Goal: Task Accomplishment & Management: Use online tool/utility

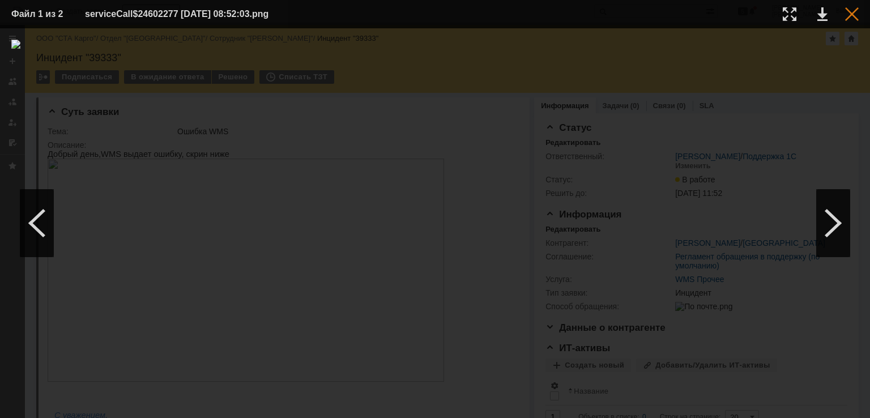
click at [847, 17] on div at bounding box center [852, 14] width 14 height 14
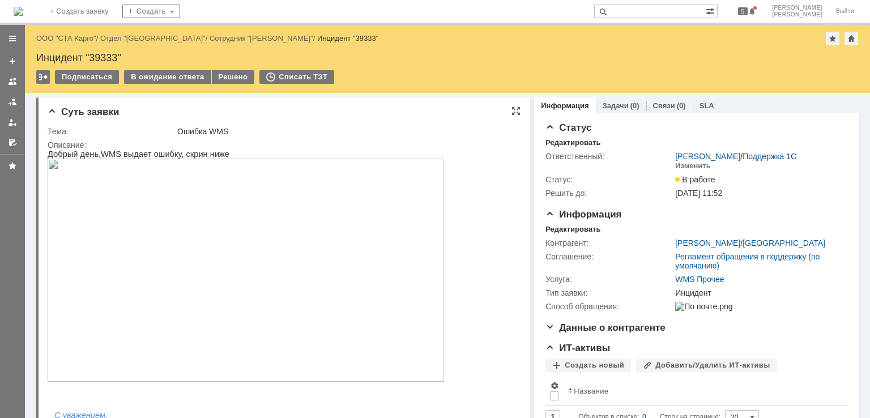
click at [338, 242] on img at bounding box center [246, 270] width 396 height 223
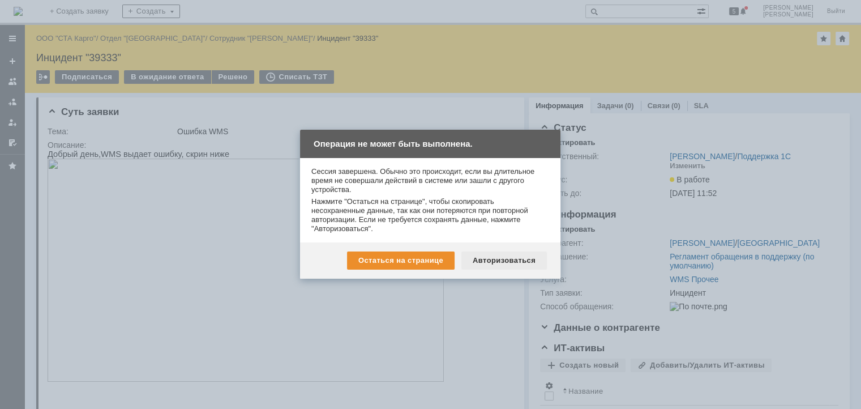
click at [519, 254] on div "Авторизоваться" at bounding box center [505, 260] width 86 height 18
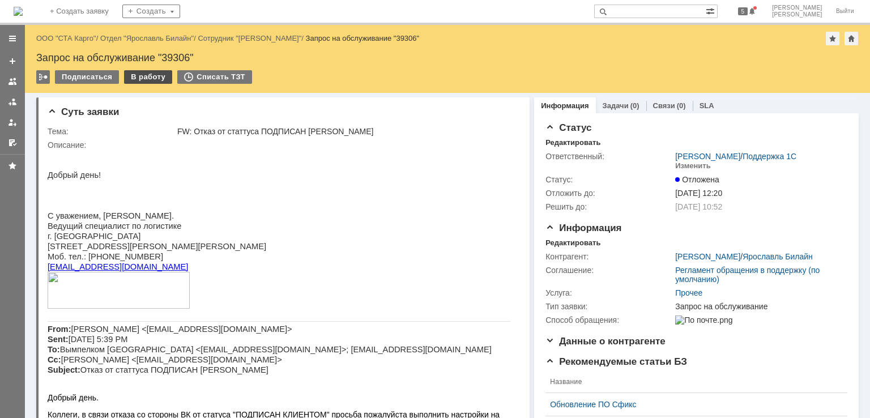
click at [159, 73] on div "В работу" at bounding box center [148, 77] width 48 height 14
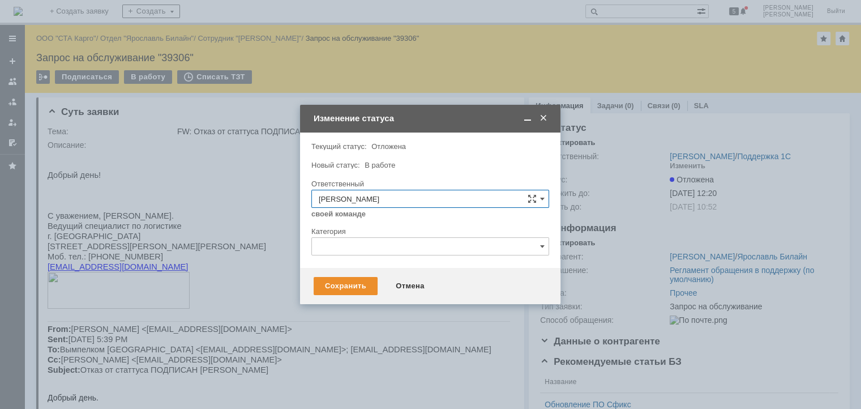
drag, startPoint x: 341, startPoint y: 288, endPoint x: 292, endPoint y: 228, distance: 77.7
click at [341, 288] on div "Сохранить" at bounding box center [346, 286] width 64 height 18
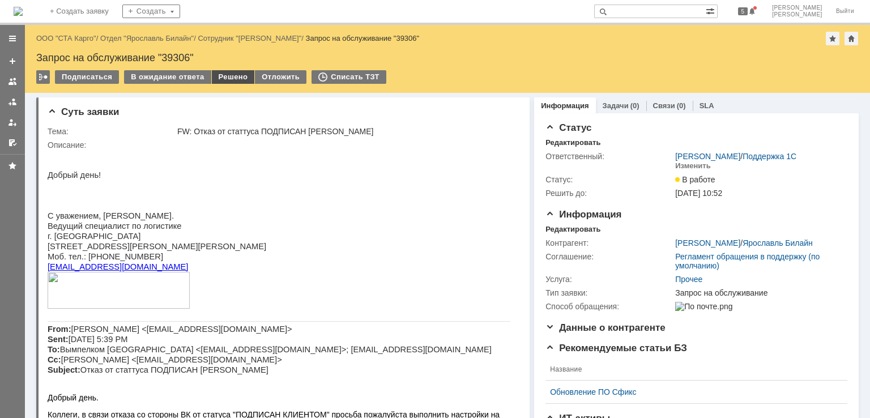
click at [219, 74] on div "Решено" at bounding box center [233, 77] width 43 height 14
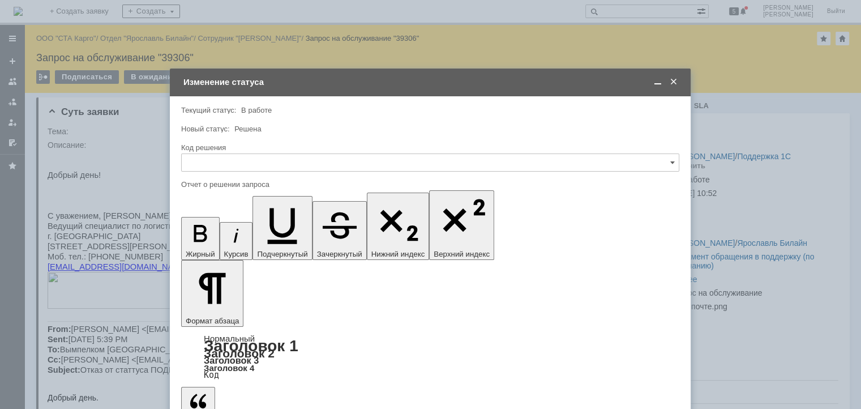
click at [244, 161] on input "text" at bounding box center [430, 162] width 498 height 18
drag, startPoint x: 227, startPoint y: 310, endPoint x: 229, endPoint y: 303, distance: 7.9
click at [227, 310] on span "Решено" at bounding box center [431, 314] width 484 height 9
type input "Решено"
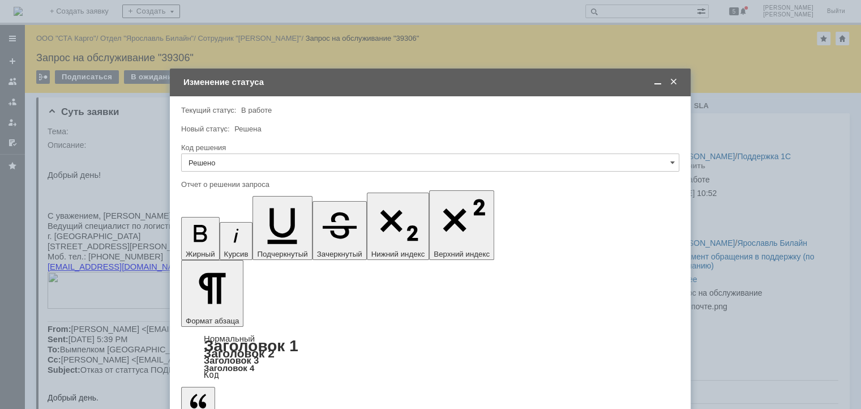
type input "Решено"
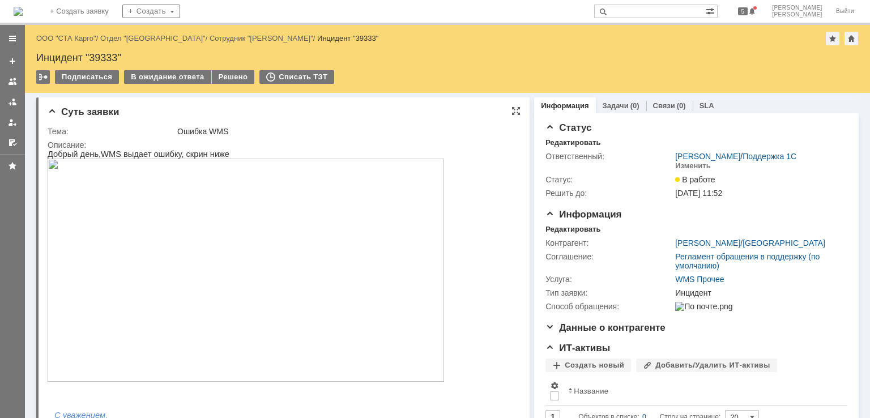
click at [241, 219] on img at bounding box center [246, 270] width 396 height 223
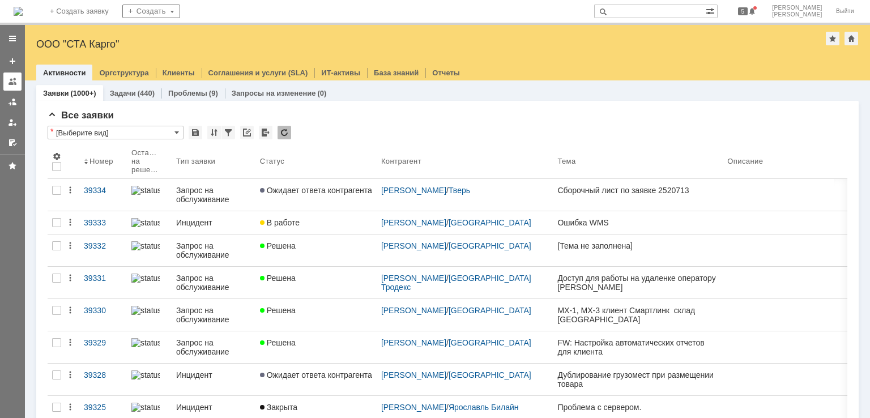
click at [14, 80] on div at bounding box center [12, 81] width 9 height 9
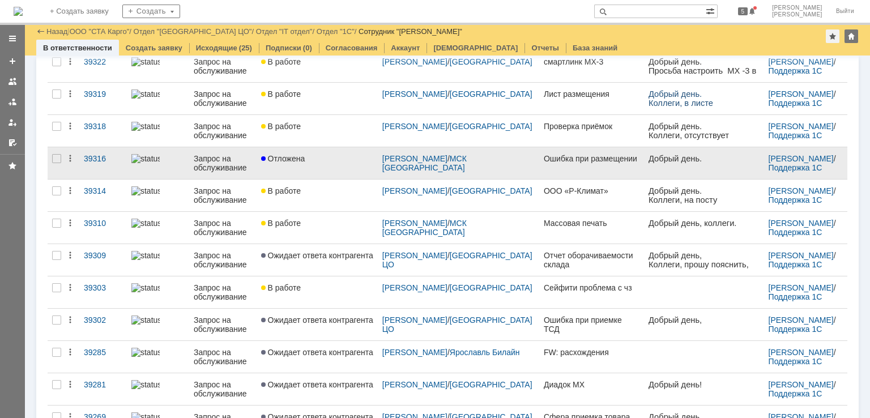
scroll to position [295, 0]
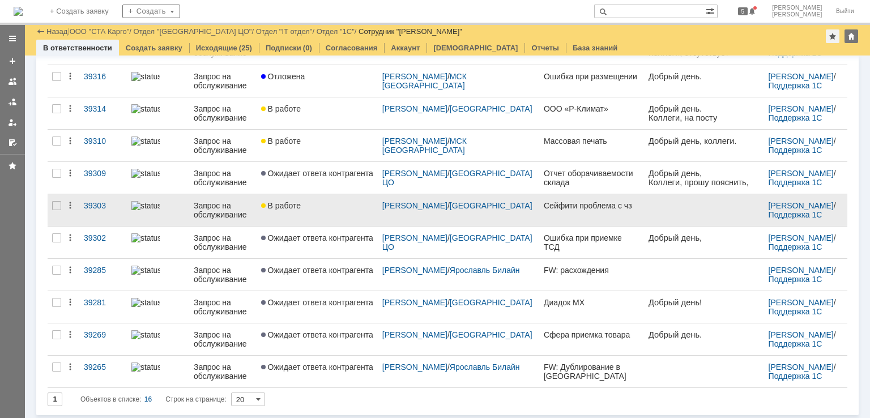
click at [333, 204] on div "В работе" at bounding box center [317, 205] width 112 height 9
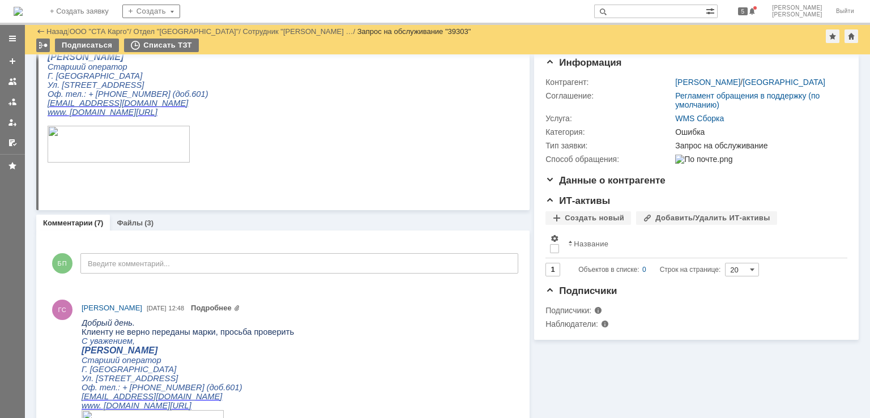
scroll to position [33, 0]
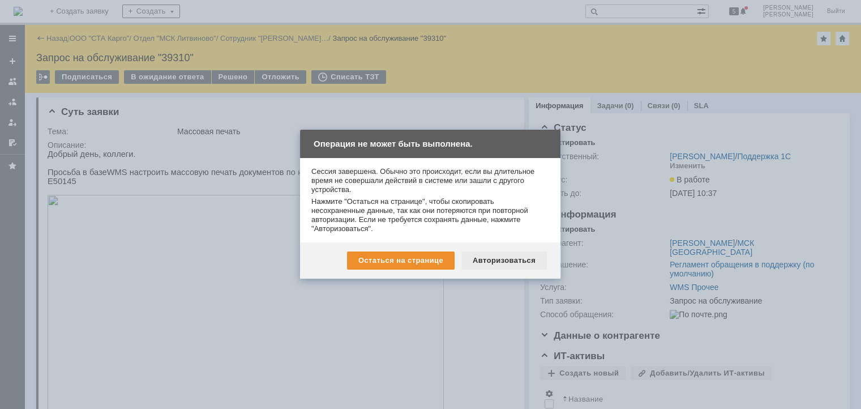
click at [488, 257] on div "Авторизоваться" at bounding box center [505, 260] width 86 height 18
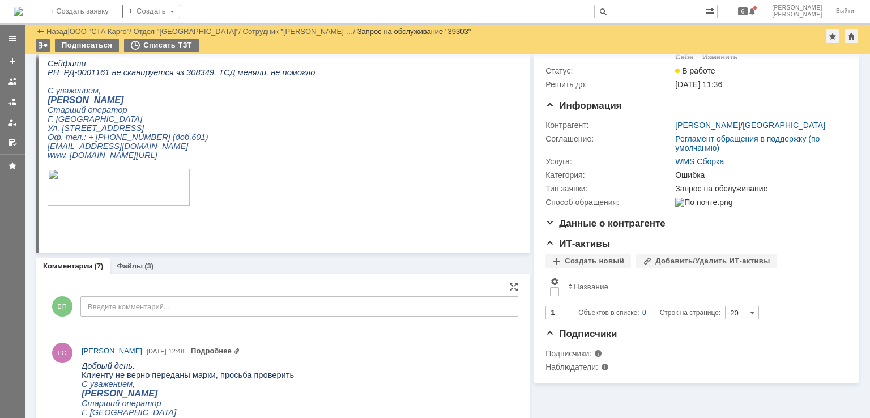
scroll to position [170, 0]
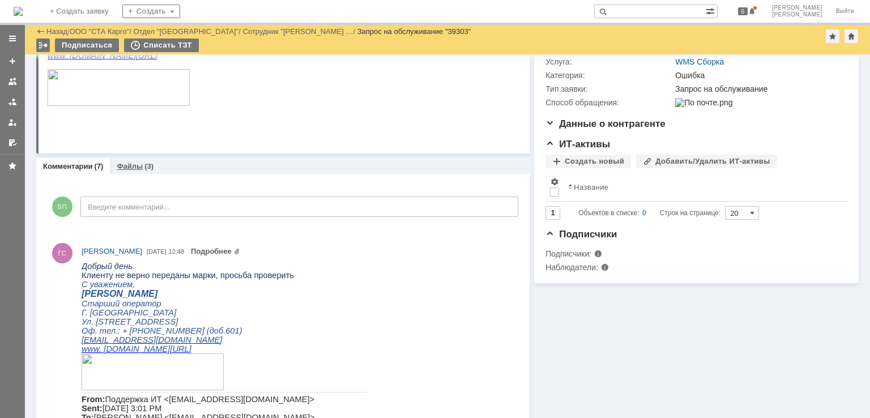
click at [136, 165] on link "Файлы" at bounding box center [130, 166] width 26 height 8
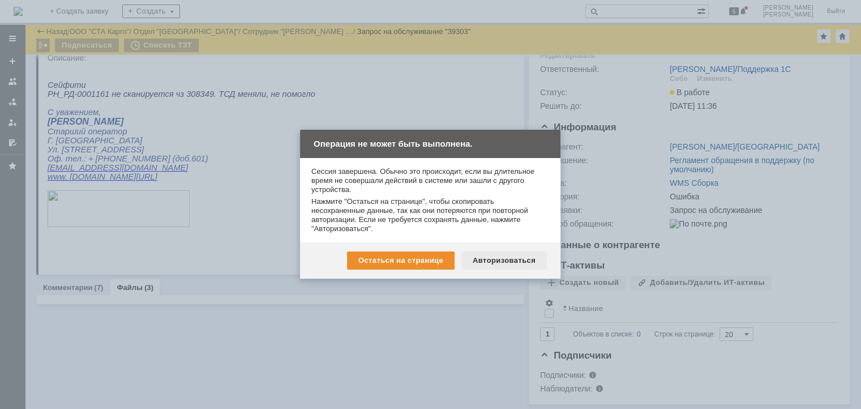
click at [508, 258] on div "Авторизоваться" at bounding box center [505, 260] width 86 height 18
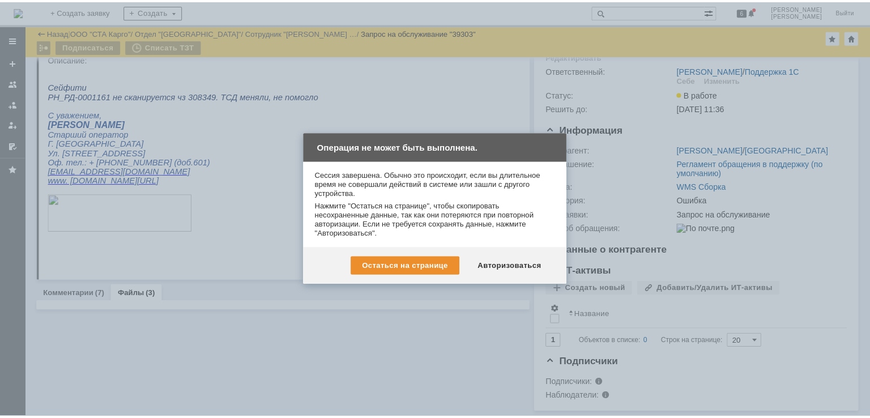
scroll to position [56, 0]
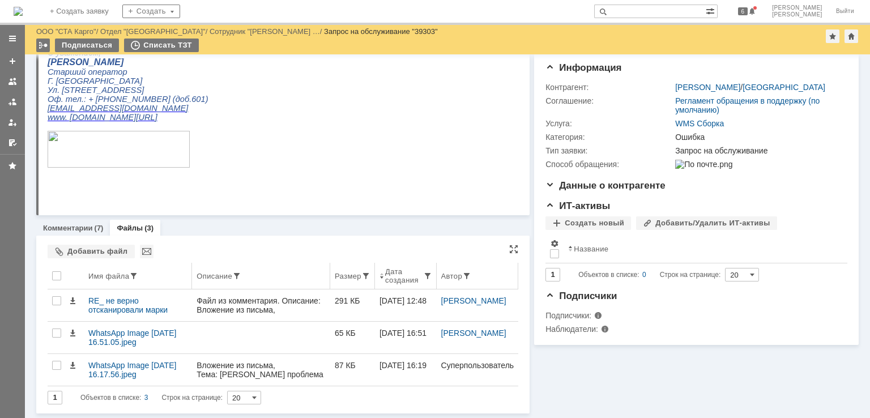
scroll to position [108, 0]
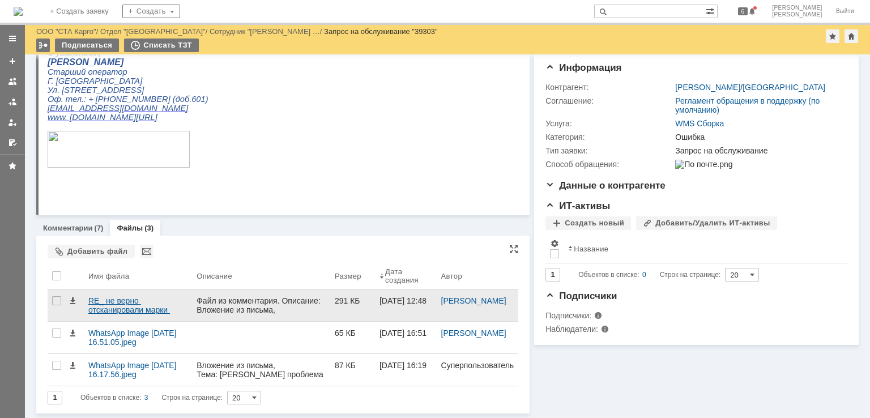
click at [121, 299] on div "RE_ не верно отсканировали марки СЕЙФИТИ .eml" at bounding box center [137, 305] width 99 height 18
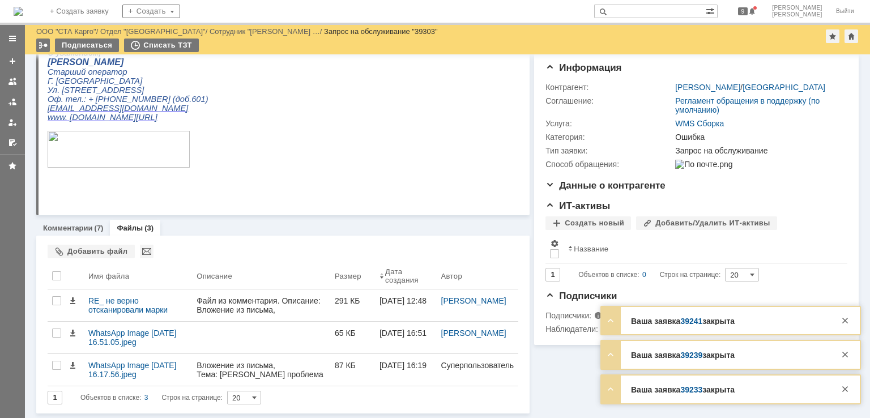
scroll to position [0, 0]
click at [87, 221] on div "Комментарии (7)" at bounding box center [73, 228] width 74 height 16
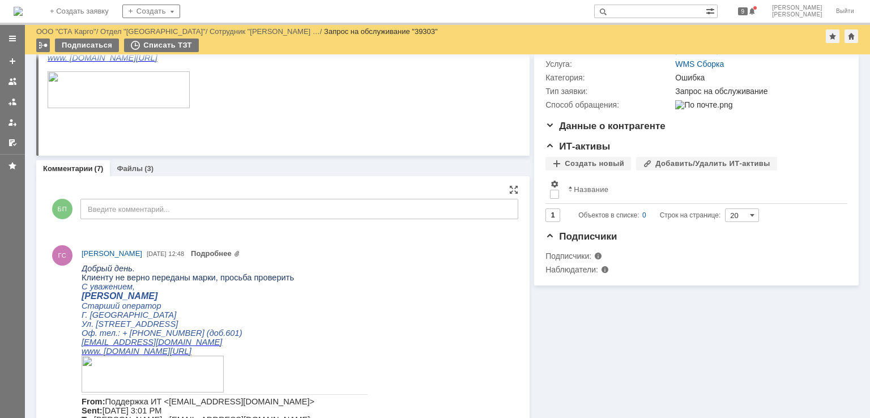
scroll to position [139, 0]
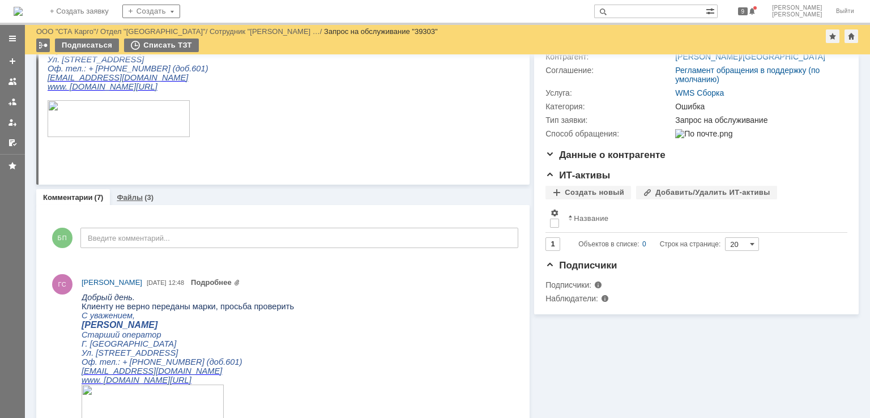
click at [138, 195] on link "Файлы" at bounding box center [130, 197] width 26 height 8
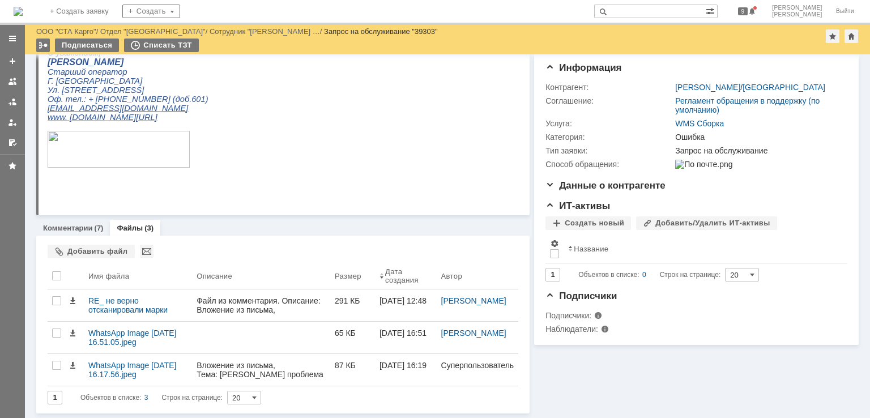
scroll to position [108, 0]
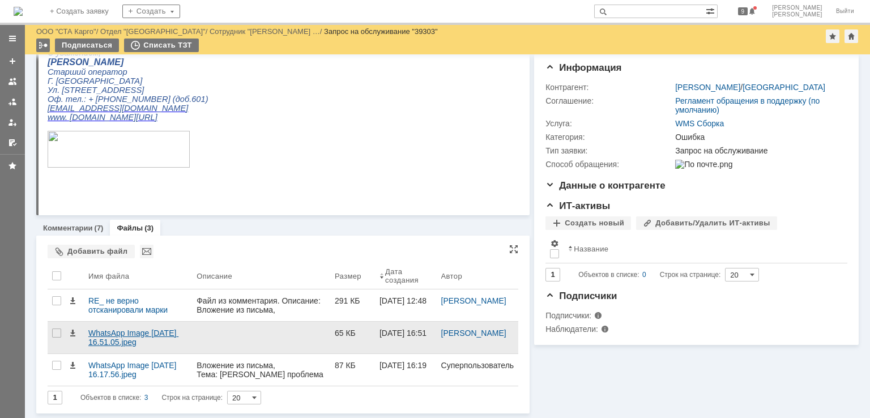
click at [112, 331] on div "WhatsApp Image 2025-08-20 at 16.51.05.jpeg" at bounding box center [137, 337] width 99 height 18
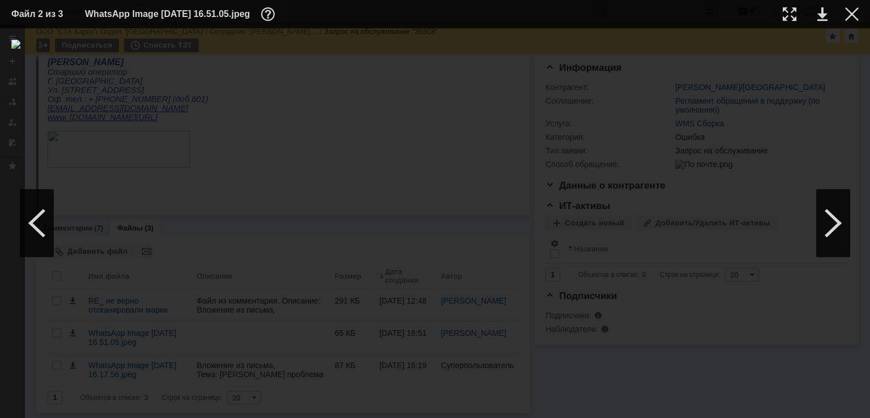
click at [804, 214] on div at bounding box center [434, 223] width 847 height 367
click at [820, 215] on div at bounding box center [833, 223] width 34 height 68
click at [850, 14] on div at bounding box center [852, 14] width 14 height 14
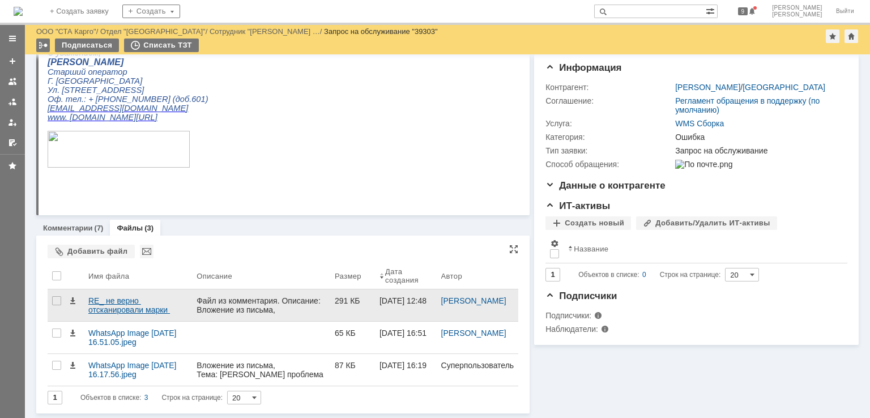
click at [120, 304] on div "RE_ не верно отсканировали марки СЕЙФИТИ .eml" at bounding box center [137, 305] width 99 height 18
